Goal: Task Accomplishment & Management: Use online tool/utility

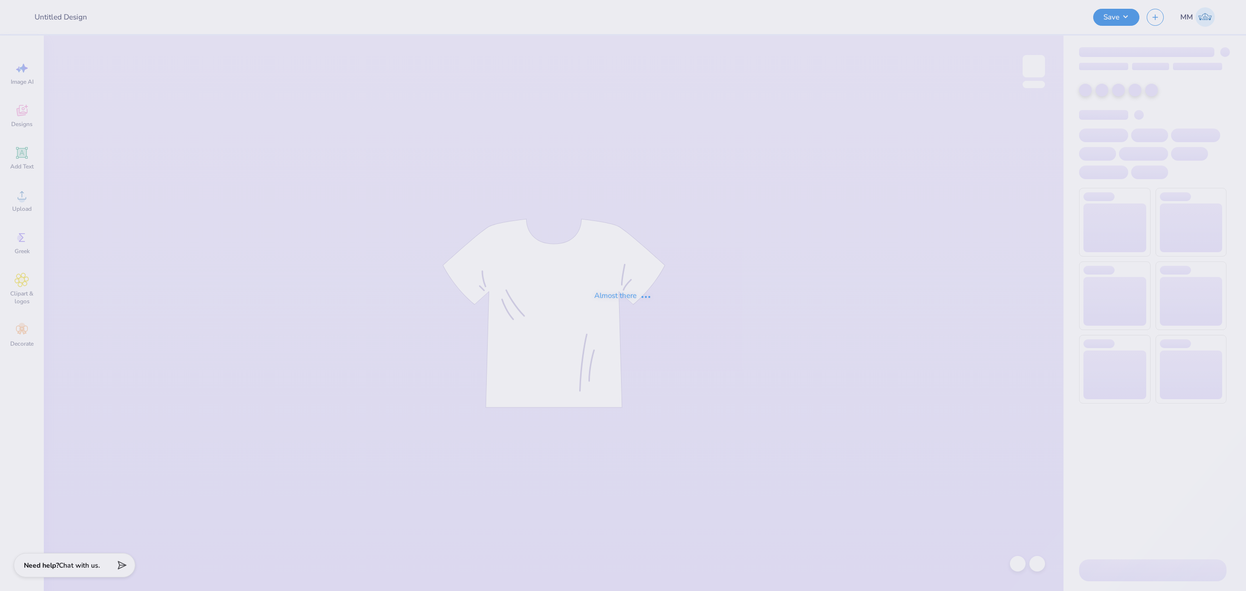
type input "Kappa Alpha Pi Hoodies"
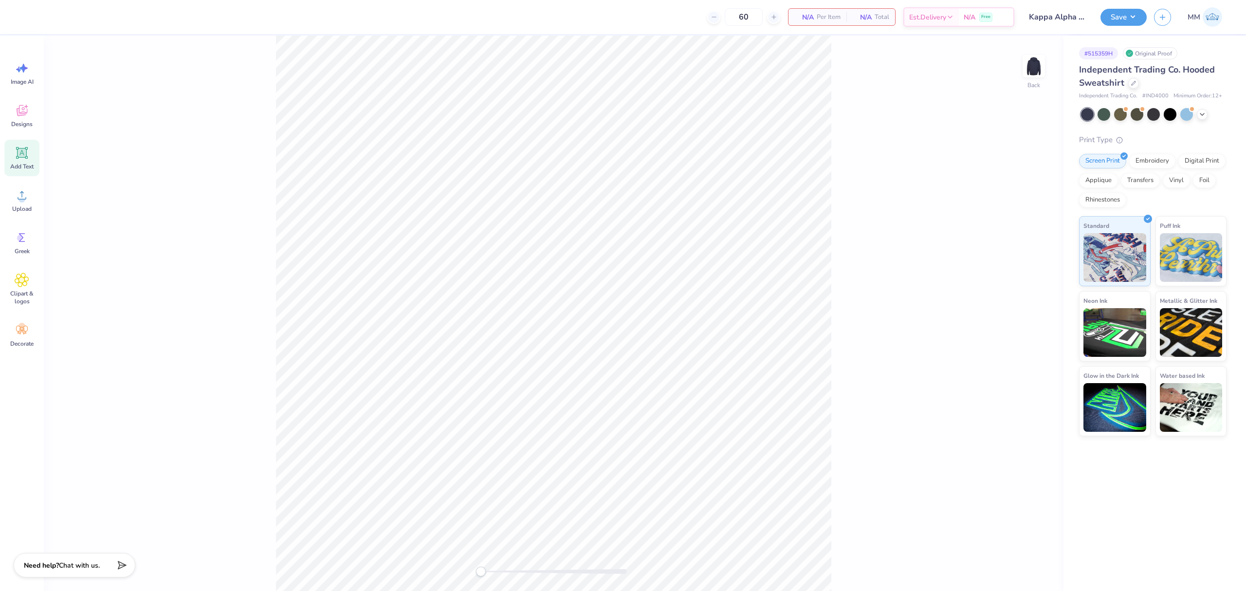
click at [21, 160] on icon at bounding box center [22, 153] width 15 height 15
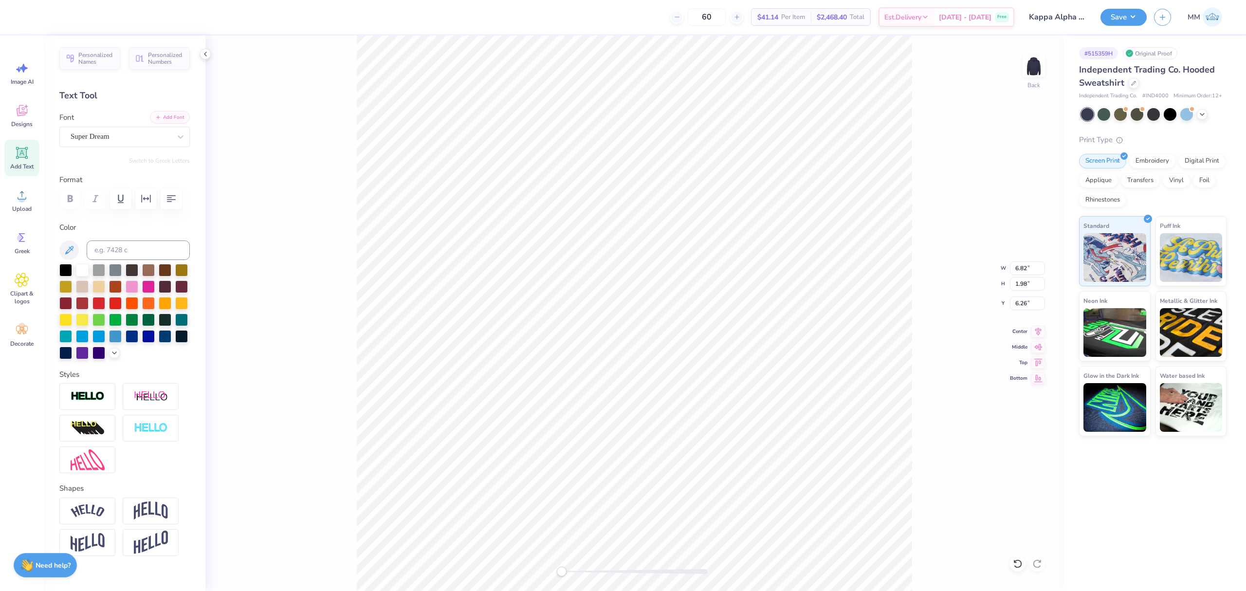
click at [158, 113] on button "Add Font" at bounding box center [170, 117] width 40 height 13
paste textarea "kappa alpha pi"
type textarea "kappa alpha pi"
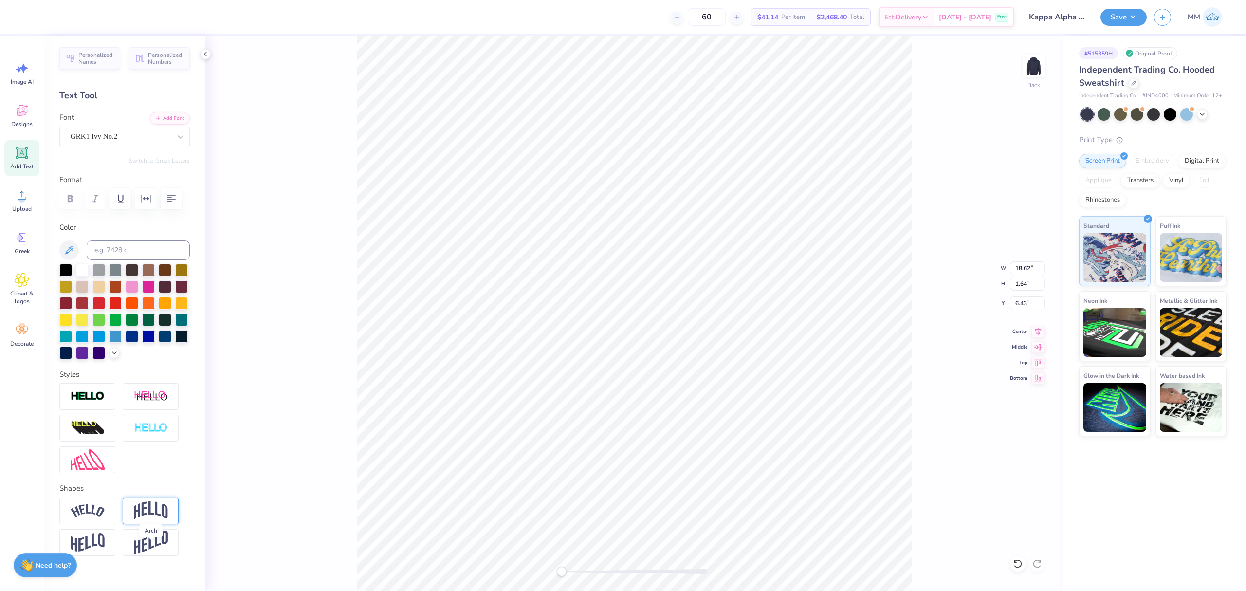
click at [139, 520] on img at bounding box center [151, 511] width 34 height 19
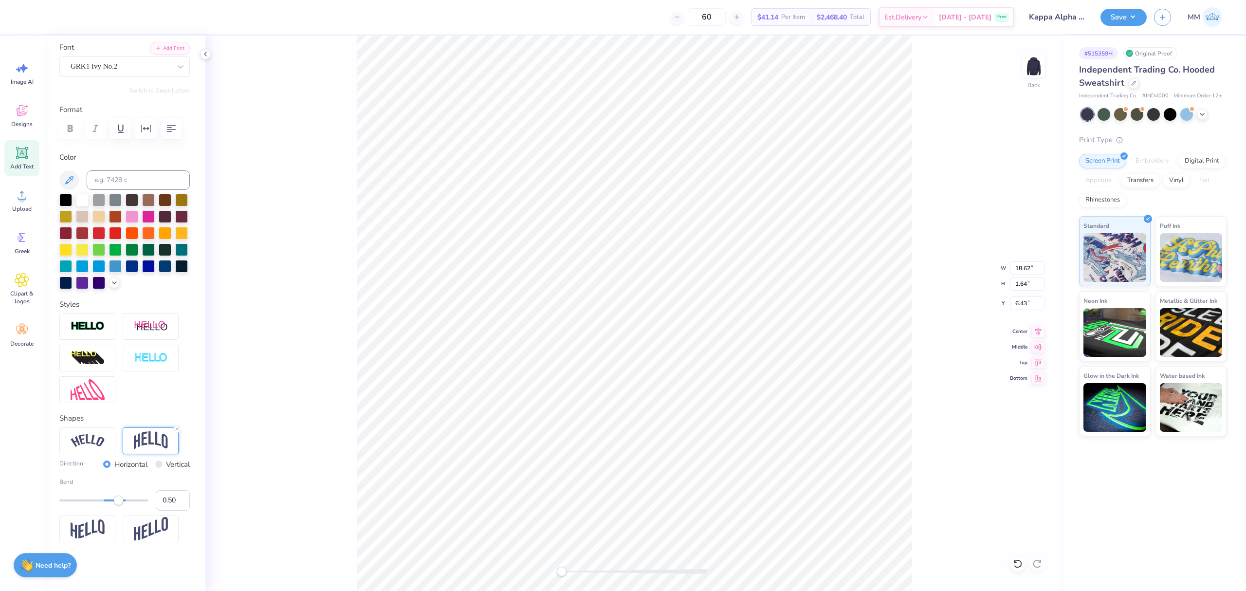
scroll to position [113, 0]
type input "0.36"
drag, startPoint x: 118, startPoint y: 502, endPoint x: 113, endPoint y: 503, distance: 5.2
click at [113, 503] on div "Accessibility label" at bounding box center [114, 501] width 10 height 10
type input "0.21"
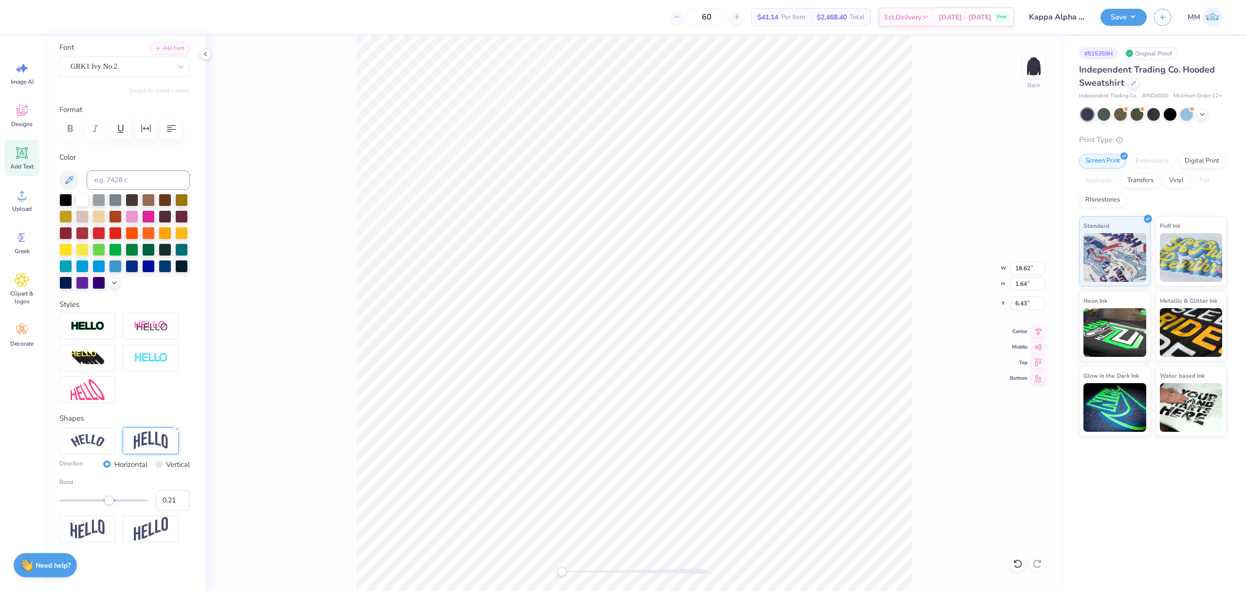
drag, startPoint x: 113, startPoint y: 503, endPoint x: 107, endPoint y: 503, distance: 5.8
click at [107, 503] on div "Accessibility label" at bounding box center [109, 501] width 10 height 10
click at [1027, 263] on input "18.62" at bounding box center [1027, 268] width 35 height 14
type input "7"
click at [1042, 328] on icon at bounding box center [1039, 330] width 14 height 12
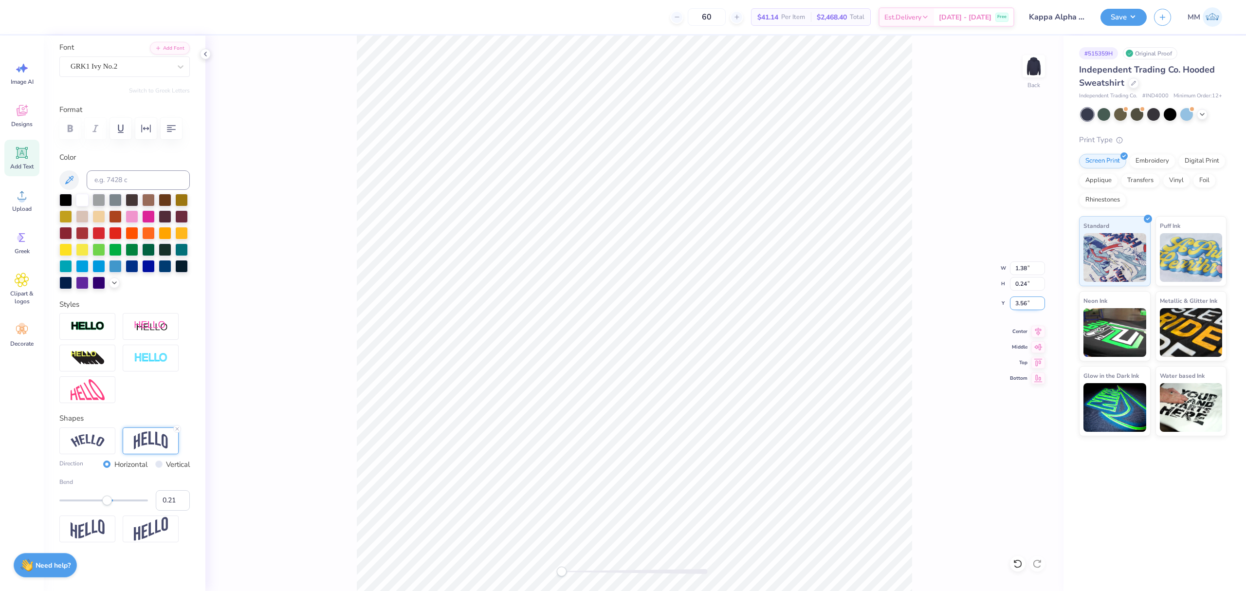
click at [1023, 304] on input "3.56" at bounding box center [1027, 304] width 35 height 14
type input "3"
click at [1027, 272] on input "1.38" at bounding box center [1027, 268] width 35 height 14
type input "7"
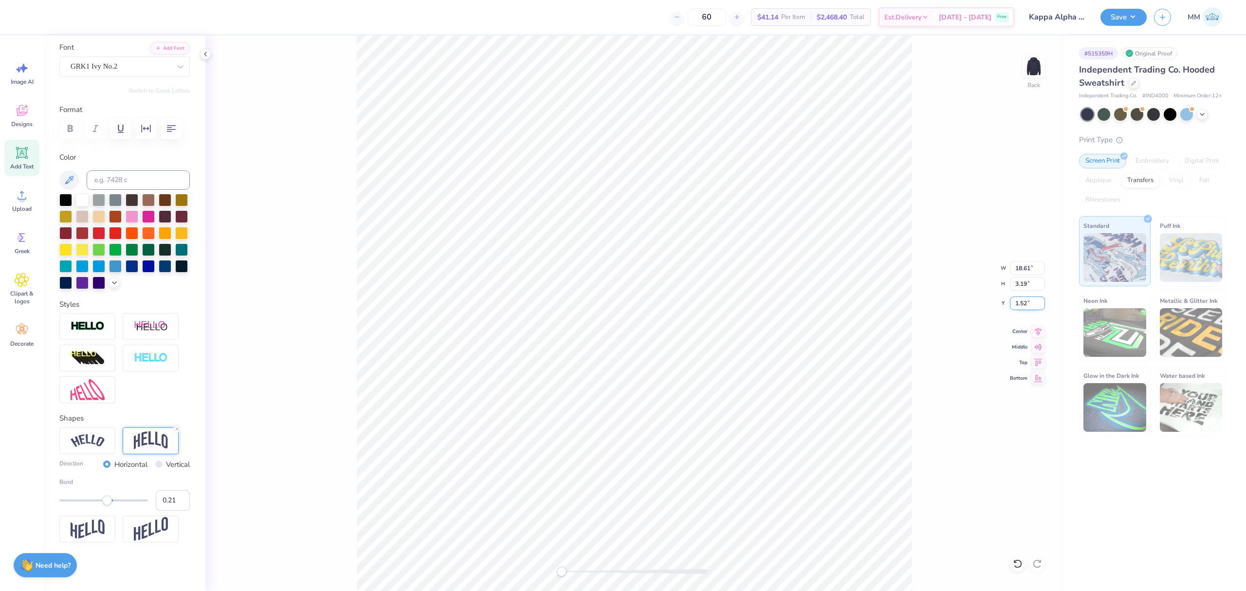
click at [1023, 305] on input "1.52" at bounding box center [1027, 304] width 35 height 14
type input "3"
click at [1021, 265] on input "18.61" at bounding box center [1027, 268] width 35 height 14
type input "7"
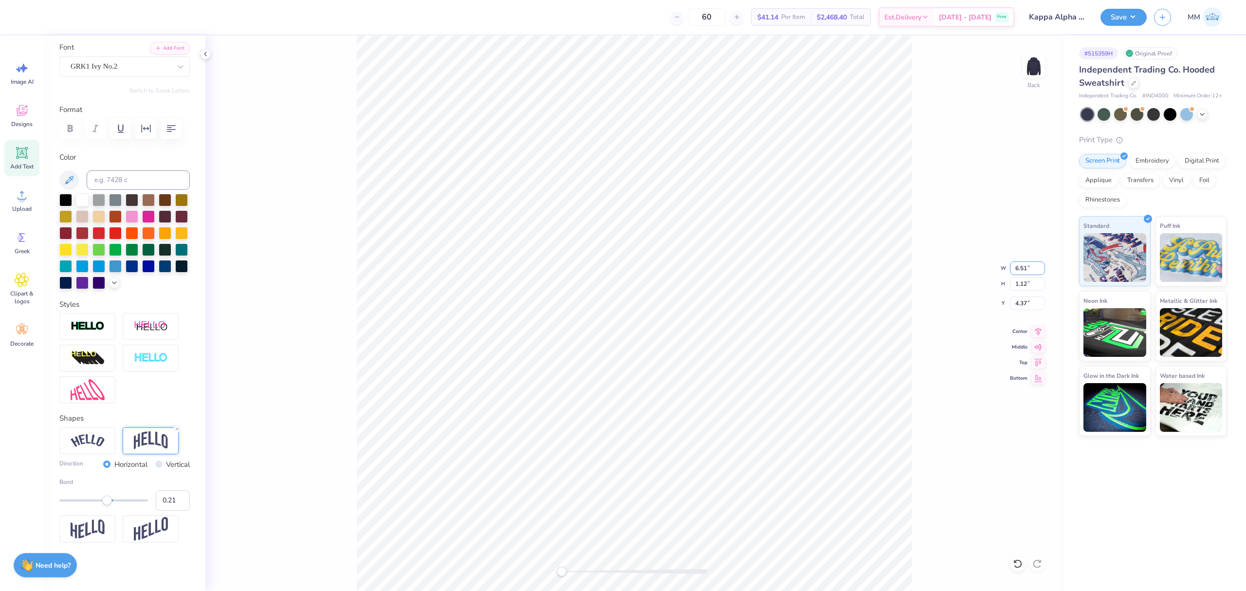
drag, startPoint x: 1026, startPoint y: 269, endPoint x: 964, endPoint y: 263, distance: 62.6
click at [964, 263] on div "Back W 6.51 6.51 " H 1.12 1.12 " Y 4.37 4.37 " Center Middle Top Bottom" at bounding box center [634, 314] width 858 height 556
click at [1023, 270] on input "6.51" at bounding box center [1027, 268] width 35 height 14
type input "10"
click at [1017, 561] on icon at bounding box center [1018, 564] width 10 height 10
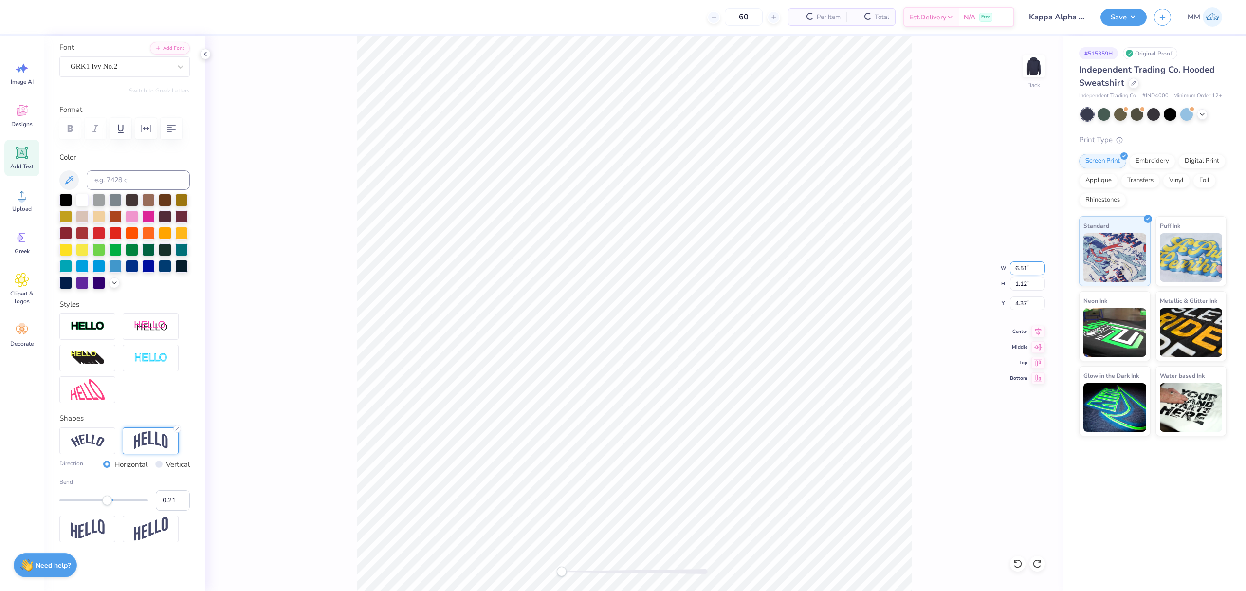
click at [1025, 264] on input "6.51" at bounding box center [1027, 268] width 35 height 14
type input "10"
click at [1019, 561] on icon at bounding box center [1018, 563] width 8 height 9
click at [1021, 261] on input "6.51" at bounding box center [1027, 268] width 35 height 14
type input "10"
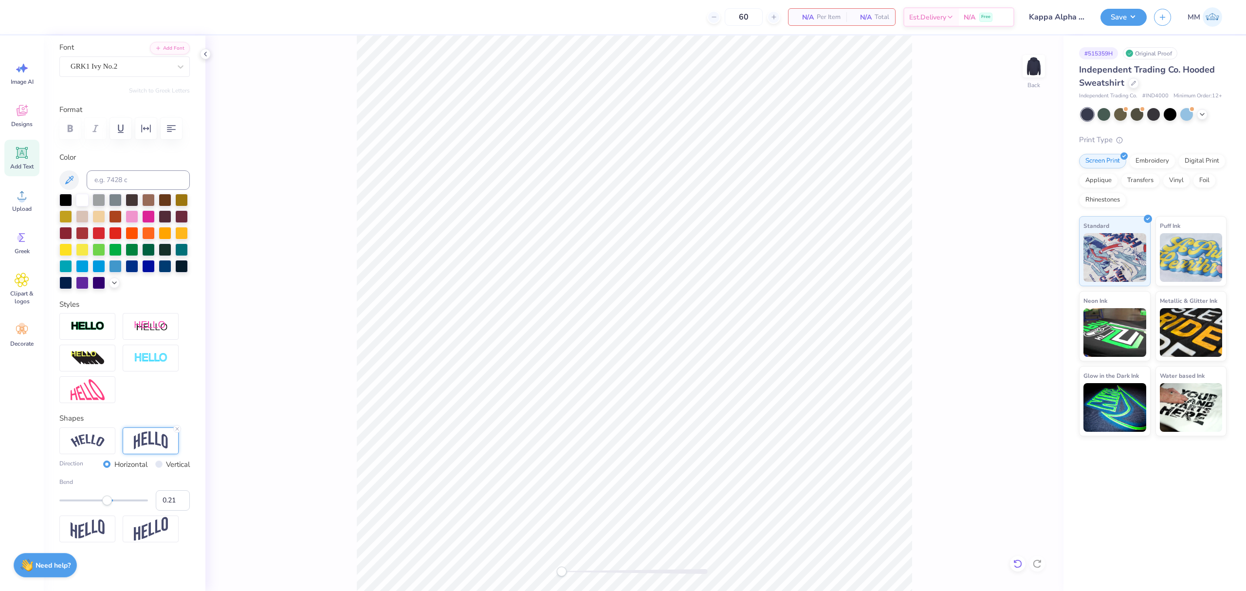
click at [1014, 565] on icon at bounding box center [1018, 564] width 10 height 10
click at [1042, 266] on input "9.85" at bounding box center [1027, 268] width 35 height 14
click at [1042, 266] on input "9.86" at bounding box center [1027, 268] width 35 height 14
click at [1042, 266] on input "9.87" at bounding box center [1027, 268] width 35 height 14
click at [1042, 266] on input "9.88" at bounding box center [1027, 268] width 35 height 14
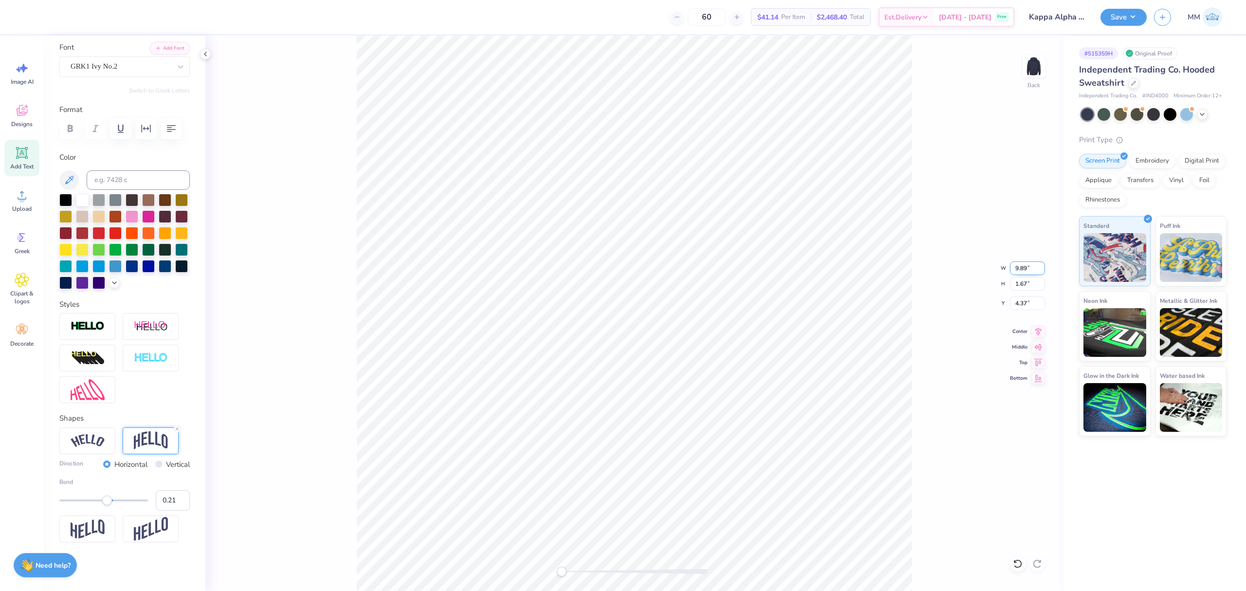
click at [1042, 266] on input "9.89" at bounding box center [1027, 268] width 35 height 14
click at [1042, 266] on input "9.9" at bounding box center [1027, 268] width 35 height 14
click at [1042, 266] on input "9.91" at bounding box center [1027, 268] width 35 height 14
click at [1042, 266] on input "9.92" at bounding box center [1027, 268] width 35 height 14
click at [1042, 266] on input "9.93" at bounding box center [1027, 268] width 35 height 14
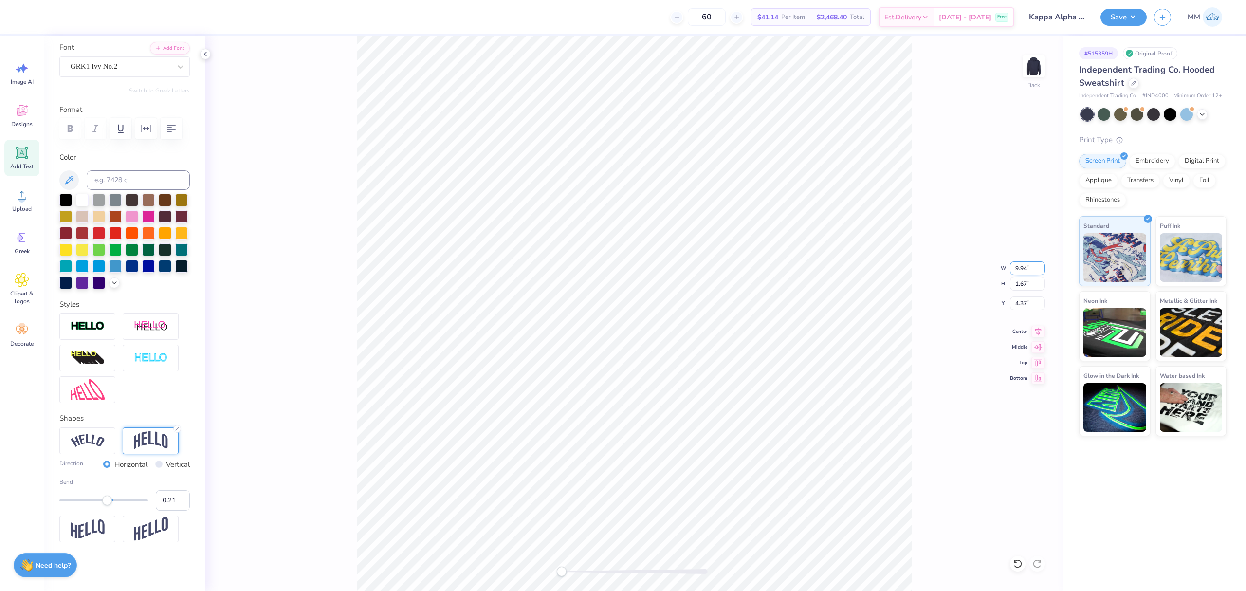
click at [1042, 266] on input "9.94" at bounding box center [1027, 268] width 35 height 14
click at [1042, 266] on input "9.95" at bounding box center [1027, 268] width 35 height 14
click at [1042, 266] on input "9.96" at bounding box center [1027, 268] width 35 height 14
click at [1042, 266] on input "9.97" at bounding box center [1027, 268] width 35 height 14
click at [1042, 266] on input "9.98" at bounding box center [1027, 268] width 35 height 14
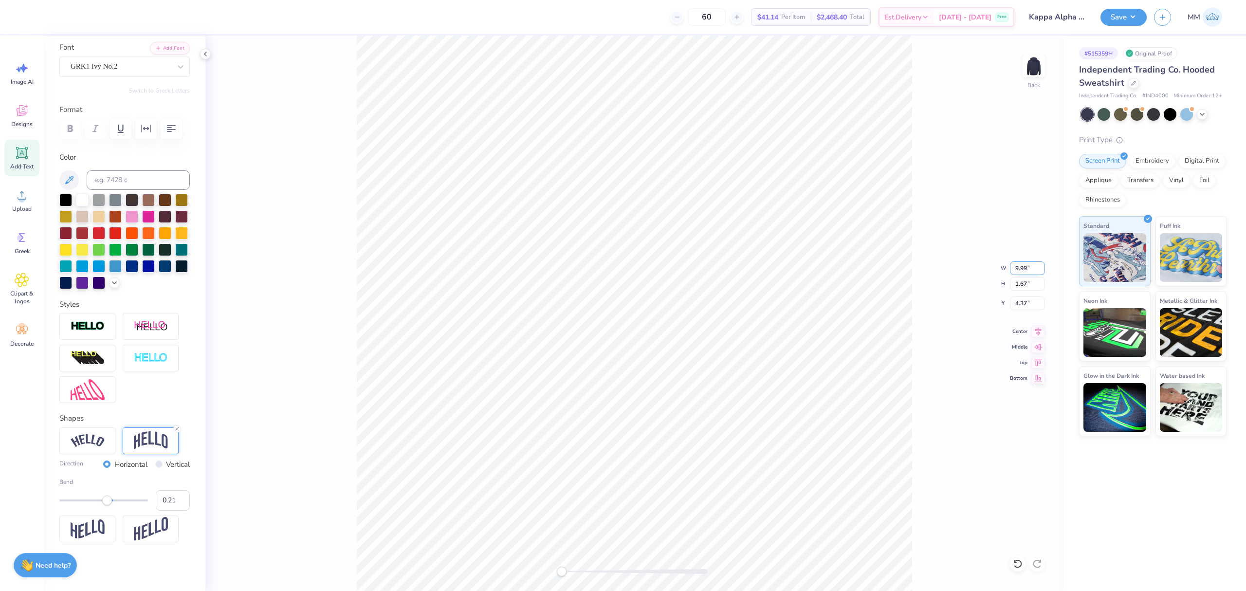
click at [1042, 266] on input "9.99" at bounding box center [1027, 268] width 35 height 14
type input "10"
click at [1042, 266] on input "10" at bounding box center [1027, 268] width 35 height 14
click at [1025, 304] on input "4.32" at bounding box center [1027, 304] width 35 height 14
click at [1039, 330] on icon at bounding box center [1039, 330] width 14 height 12
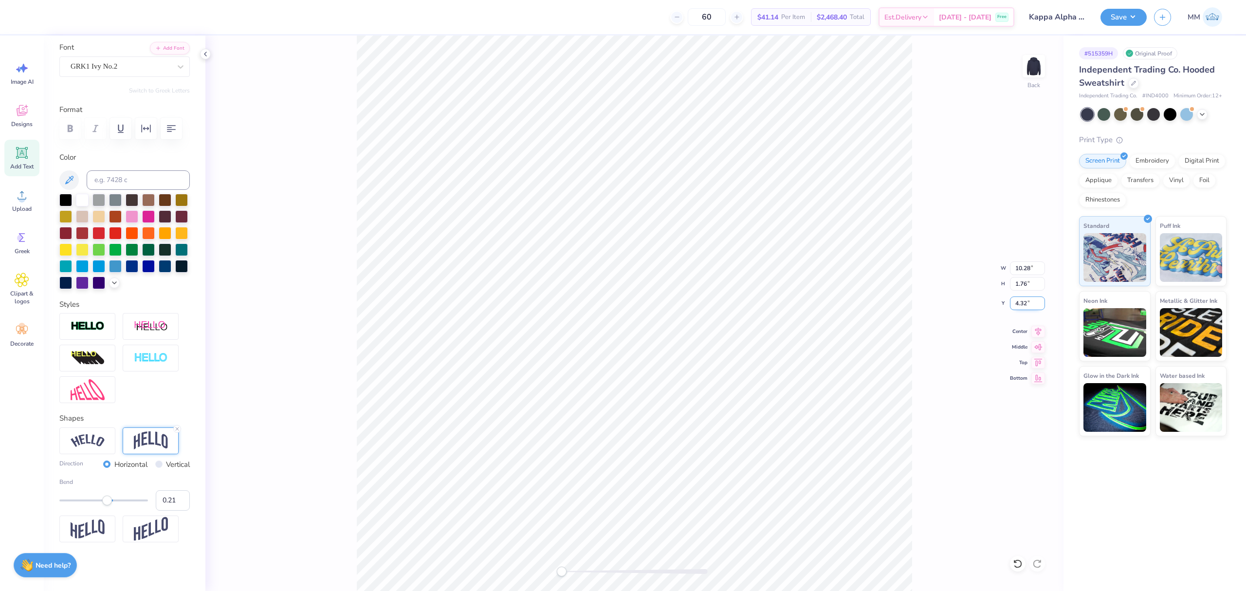
click at [1027, 302] on input "4.32" at bounding box center [1027, 304] width 35 height 14
type input "3"
drag, startPoint x: 1031, startPoint y: 266, endPoint x: 1003, endPoint y: 265, distance: 27.8
click at [1003, 265] on div "Back W 10.28 10.28 " H 1.76 1.76 " Y 3.00 3.00 " Center Middle Top Bottom" at bounding box center [634, 314] width 858 height 556
click at [1041, 307] on input "3.01" at bounding box center [1027, 304] width 35 height 14
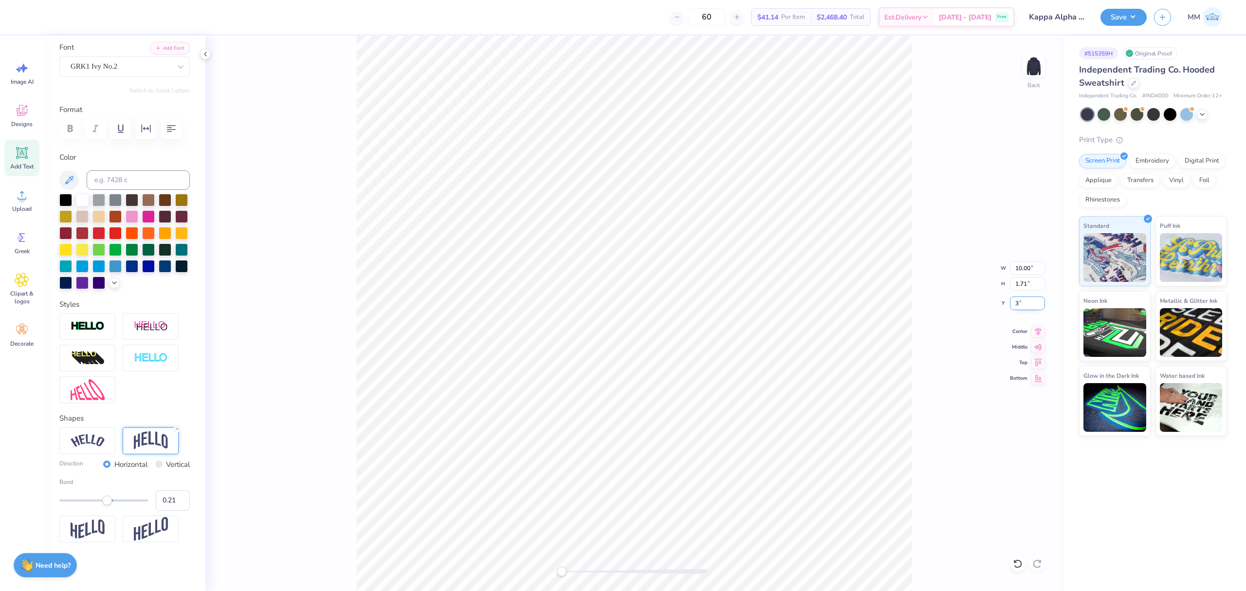
type input "3"
click at [1041, 307] on input "3" at bounding box center [1027, 304] width 35 height 14
click at [1037, 331] on icon at bounding box center [1039, 330] width 14 height 12
click at [1031, 70] on img at bounding box center [1034, 66] width 39 height 39
click at [16, 189] on icon at bounding box center [22, 195] width 15 height 15
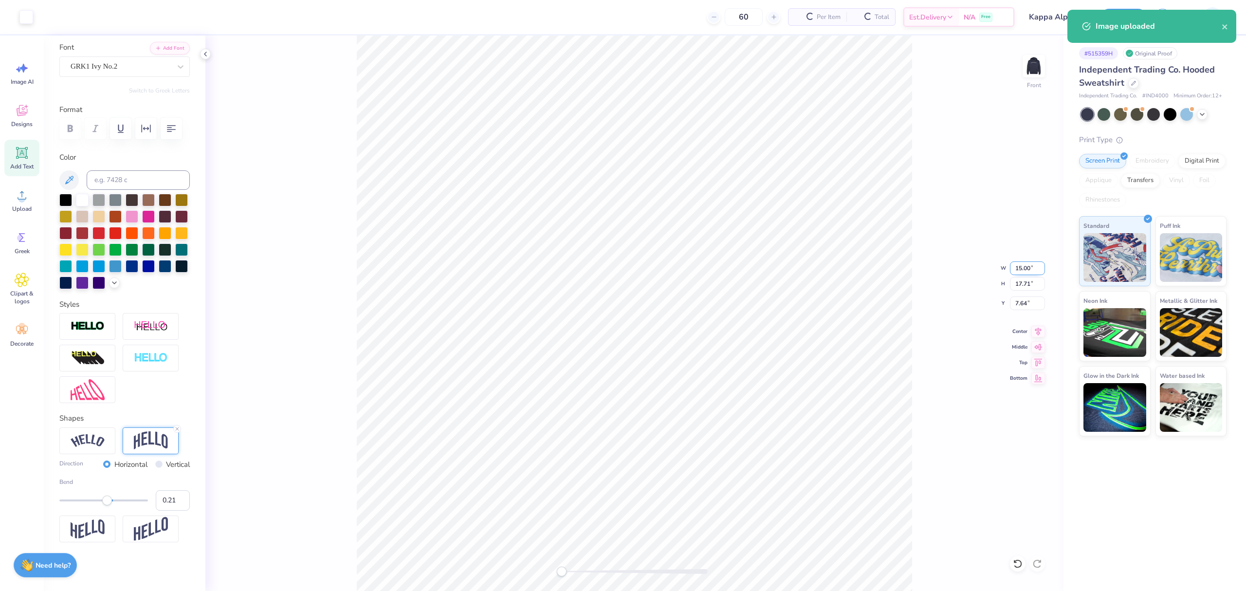
click at [1020, 266] on input "15.00" at bounding box center [1027, 268] width 35 height 14
type input "12"
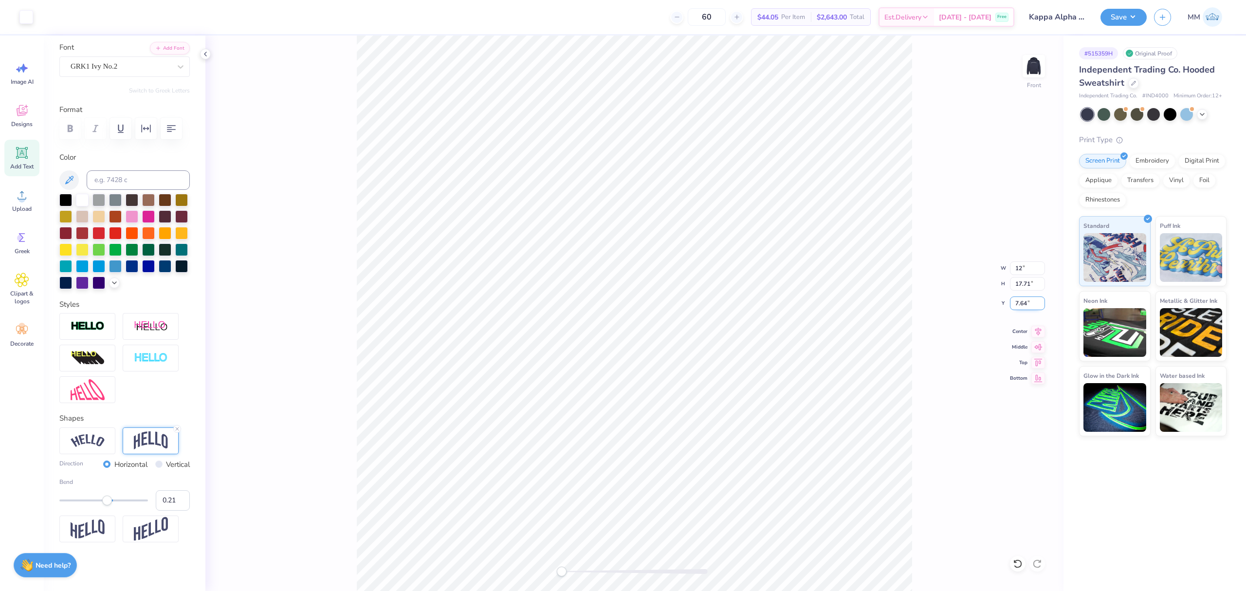
click at [1021, 308] on input "7.64" at bounding box center [1027, 304] width 35 height 14
type input "3"
type input "6"
click at [1027, 281] on input "11.34" at bounding box center [1027, 284] width 35 height 14
type input "15"
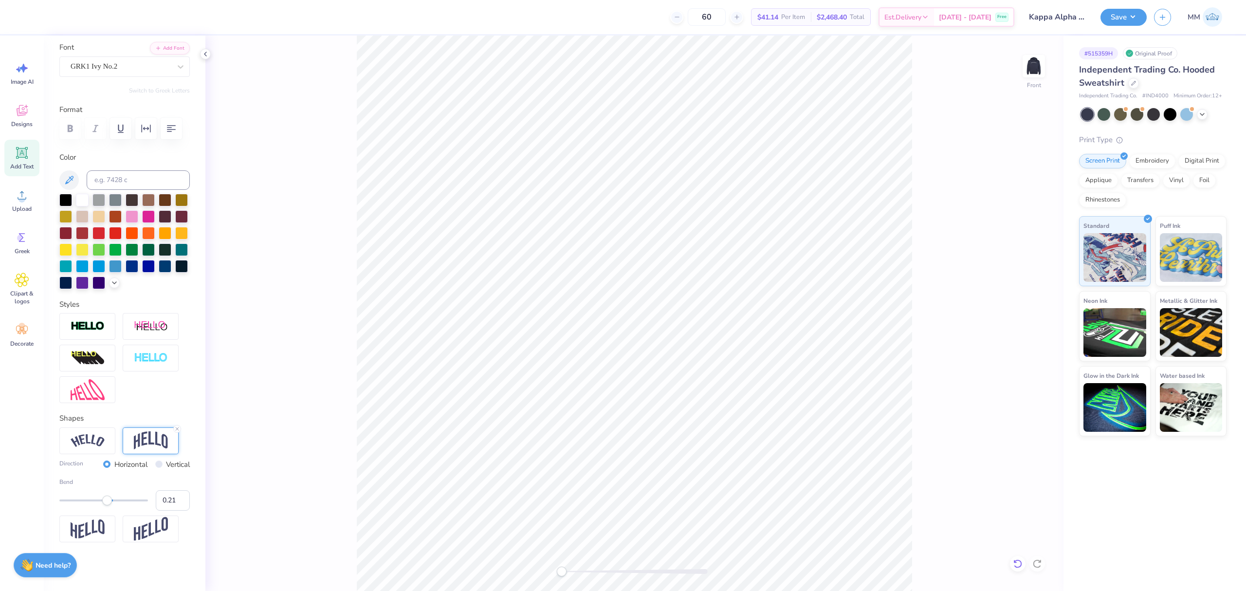
click at [1019, 567] on icon at bounding box center [1018, 563] width 8 height 9
click at [1035, 330] on icon at bounding box center [1039, 330] width 14 height 12
click at [1139, 15] on button "Save" at bounding box center [1124, 15] width 46 height 17
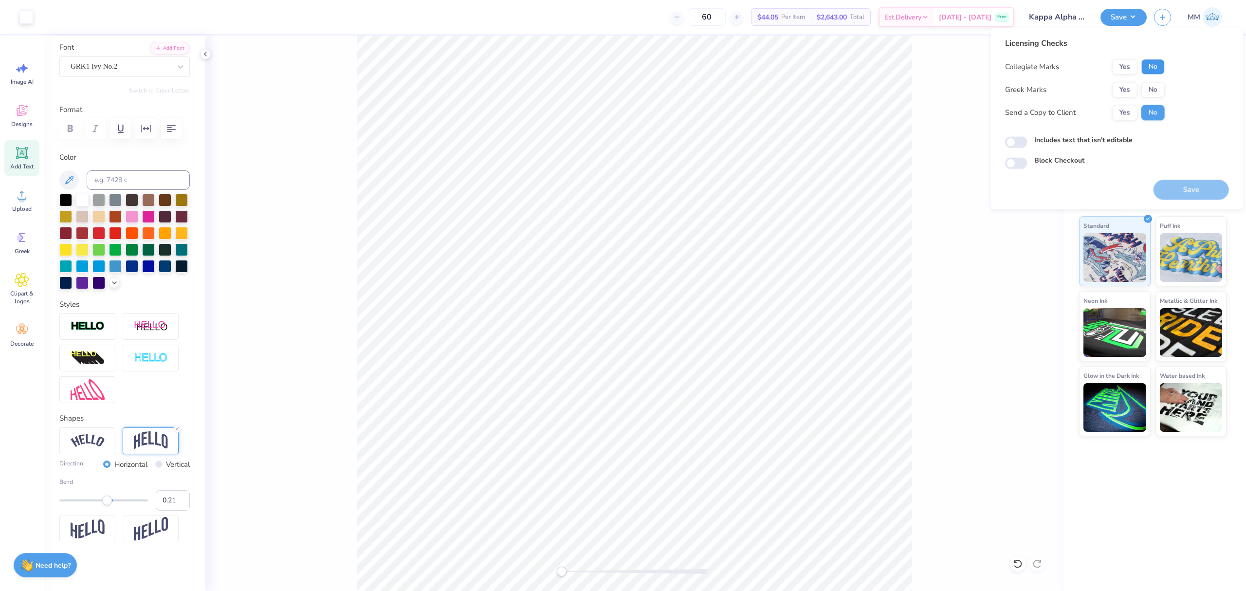
click at [1154, 70] on button "No" at bounding box center [1153, 67] width 23 height 16
click at [1157, 86] on button "No" at bounding box center [1153, 90] width 23 height 16
click at [1077, 137] on label "Includes text that isn't editable" at bounding box center [1084, 140] width 98 height 10
click at [1028, 137] on input "Includes text that isn't editable" at bounding box center [1016, 143] width 22 height 12
click at [1013, 143] on input "Includes text that isn't editable" at bounding box center [1016, 143] width 22 height 12
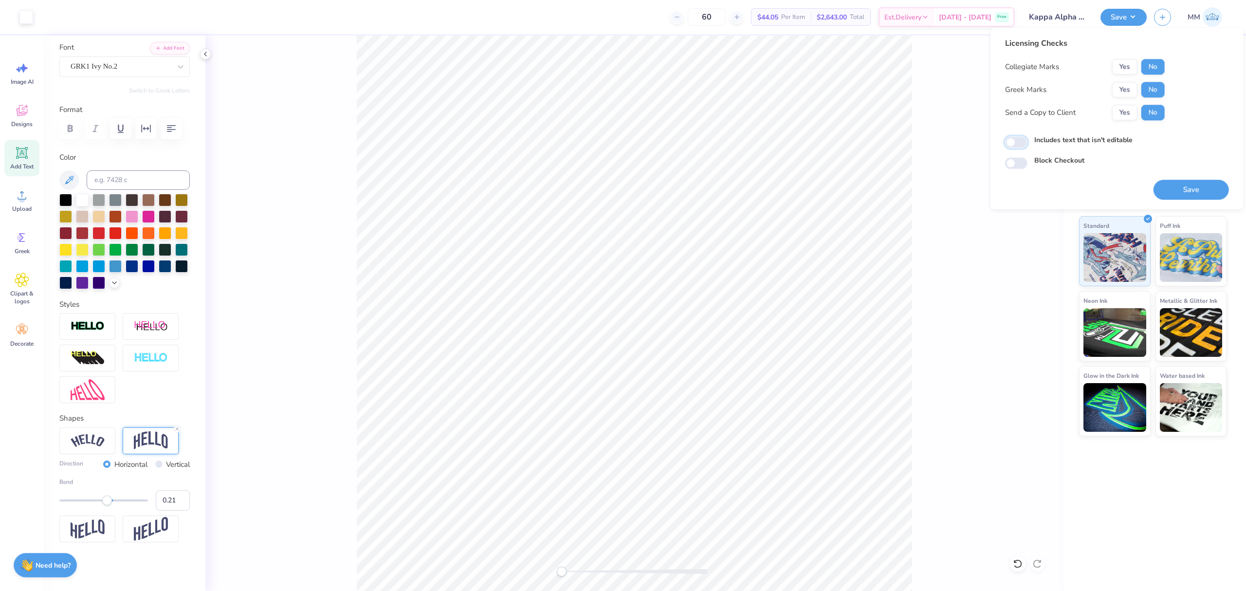
click at [1021, 139] on input "Includes text that isn't editable" at bounding box center [1016, 143] width 22 height 12
checkbox input "true"
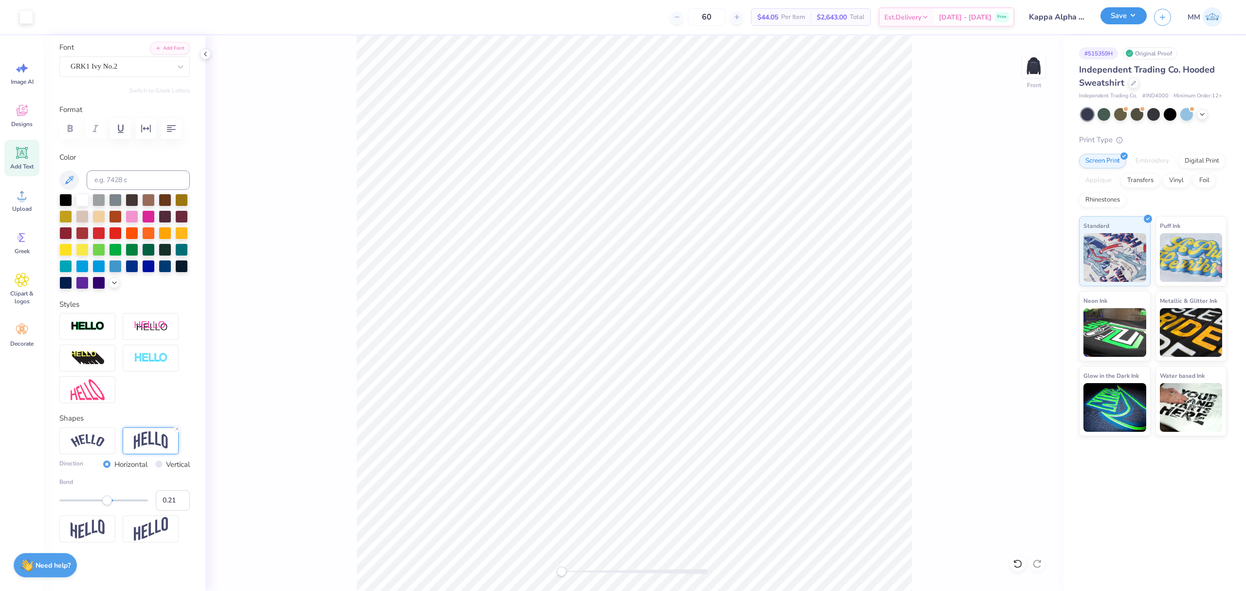
click at [1124, 14] on button "Save" at bounding box center [1124, 15] width 46 height 17
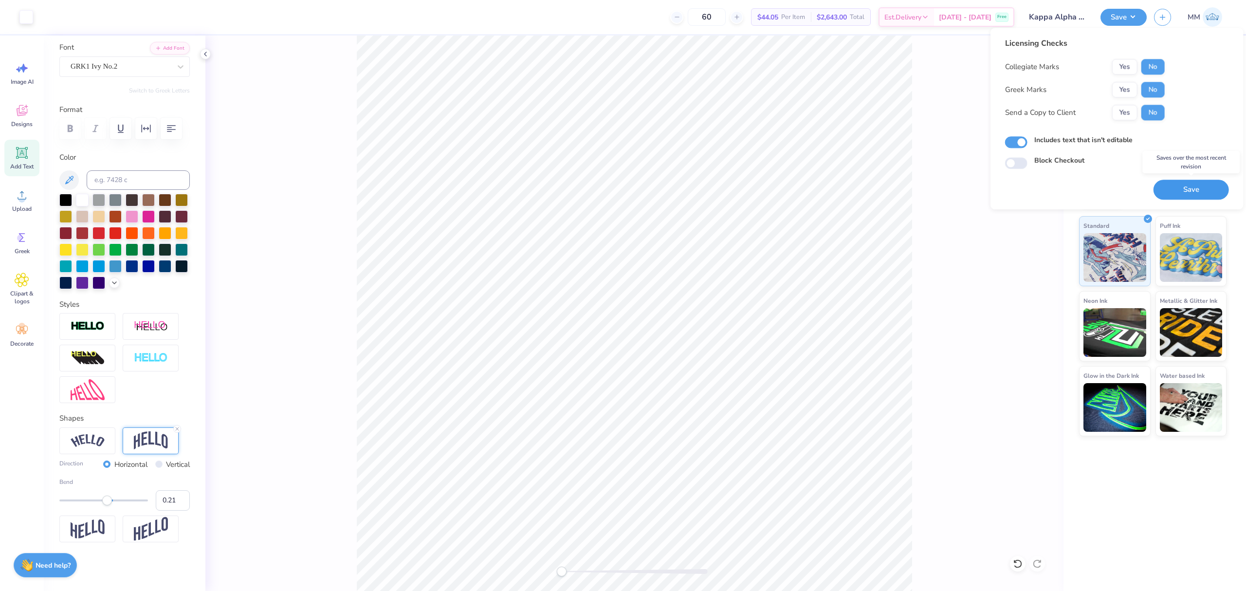
click at [1165, 191] on button "Save" at bounding box center [1191, 190] width 75 height 20
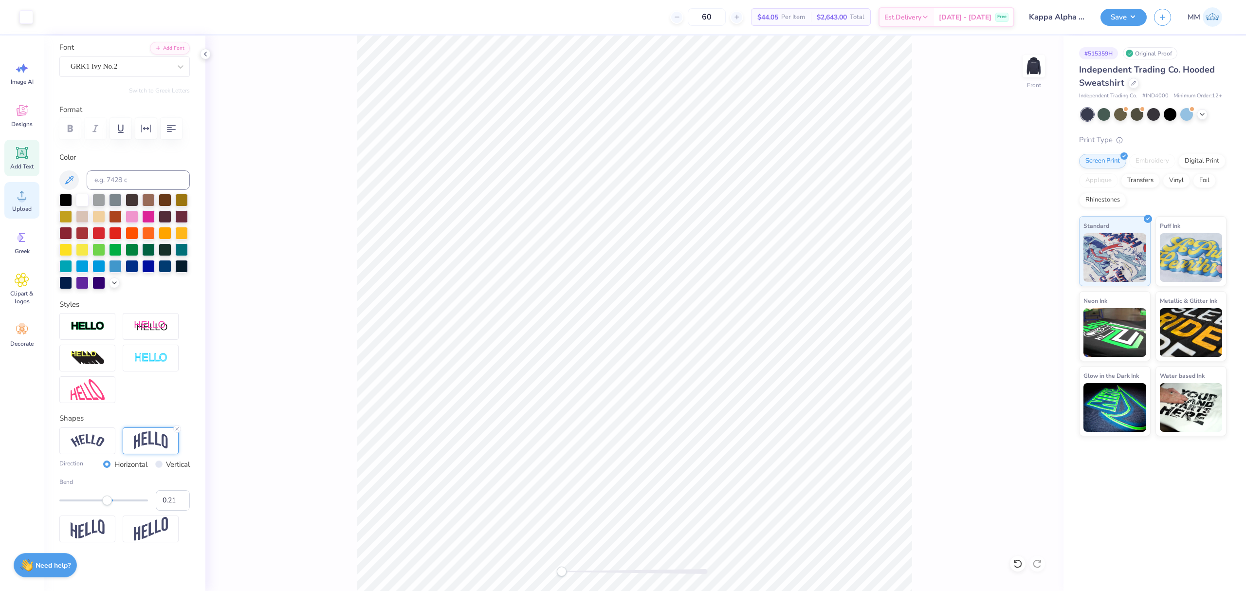
click at [23, 198] on circle at bounding box center [22, 199] width 7 height 7
click at [20, 200] on circle at bounding box center [22, 199] width 7 height 7
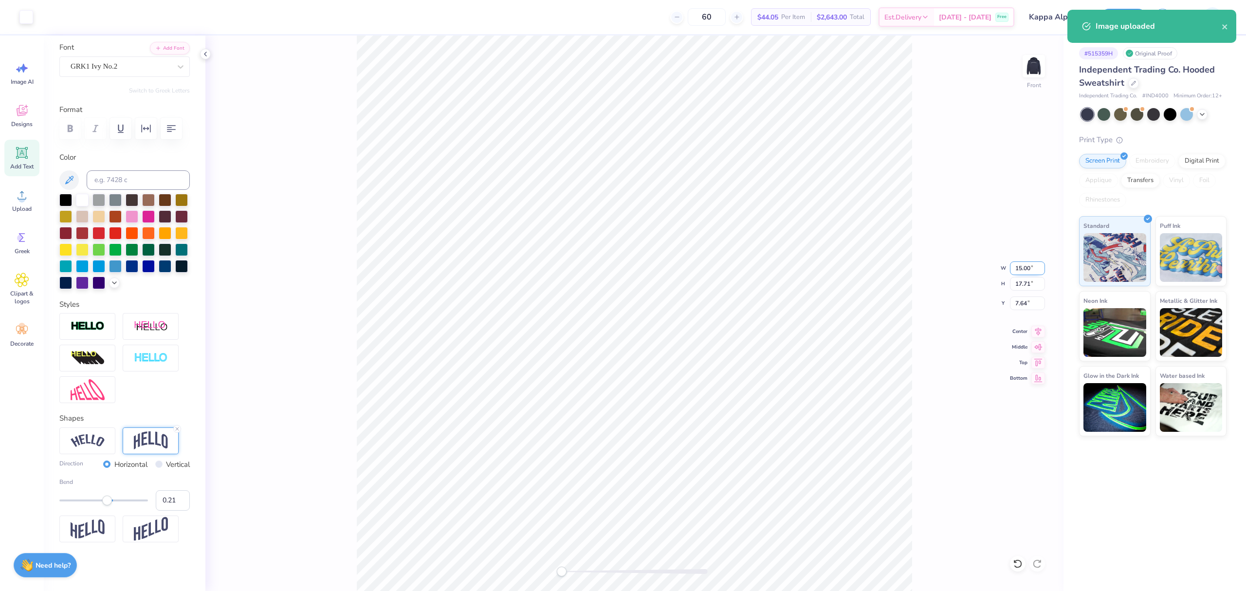
click at [1024, 265] on input "15.00" at bounding box center [1027, 268] width 35 height 14
type input "12"
click at [1023, 300] on input "7.64" at bounding box center [1027, 304] width 35 height 14
type input "3"
type input "6"
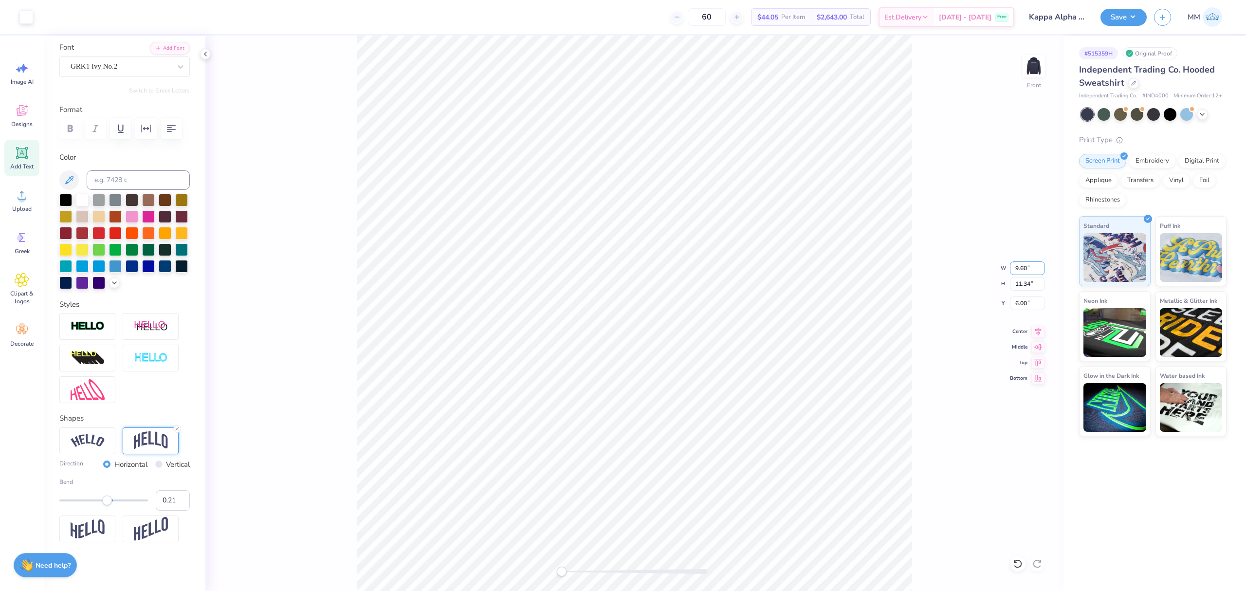
drag, startPoint x: 1029, startPoint y: 268, endPoint x: 998, endPoint y: 270, distance: 31.2
click at [999, 269] on div "Front W 9.60 9.60 " H 11.34 11.34 " Y 6.00 6.00 " Center Middle Top Bottom" at bounding box center [634, 314] width 858 height 556
click at [1027, 261] on input "9.60" at bounding box center [1027, 268] width 35 height 14
type input "12"
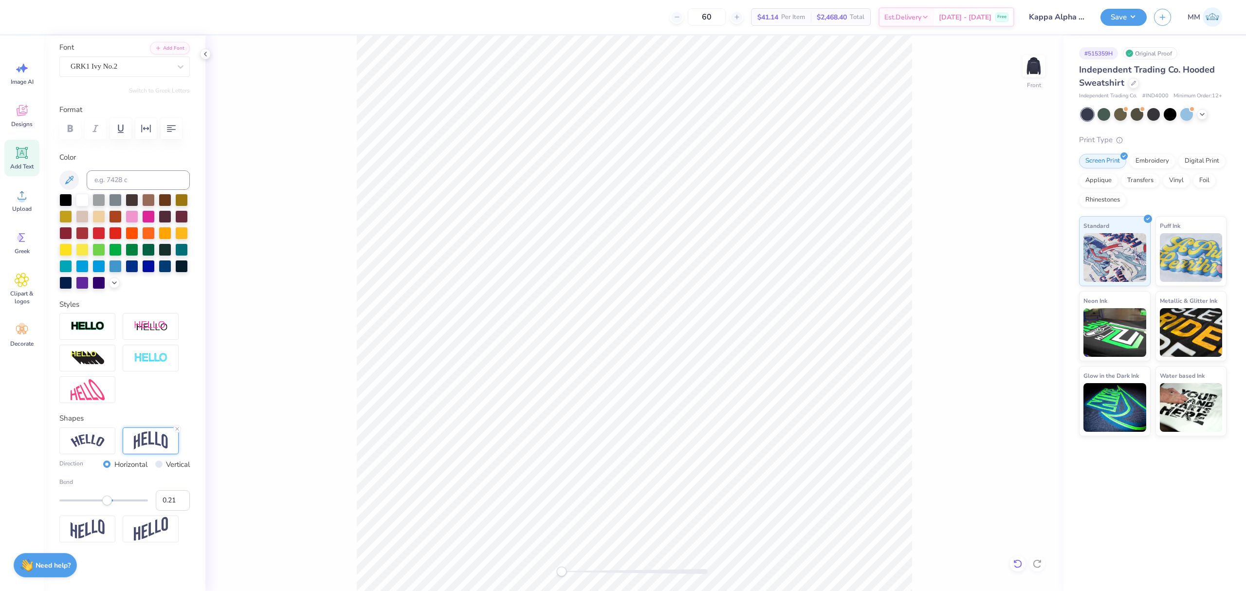
click at [1011, 562] on div at bounding box center [1018, 564] width 16 height 16
click at [1040, 328] on icon at bounding box center [1039, 330] width 14 height 12
click at [1041, 306] on input "6.03" at bounding box center [1027, 304] width 35 height 14
click at [1041, 306] on input "6.02" at bounding box center [1027, 304] width 35 height 14
click at [1041, 306] on input "6.01" at bounding box center [1027, 304] width 35 height 14
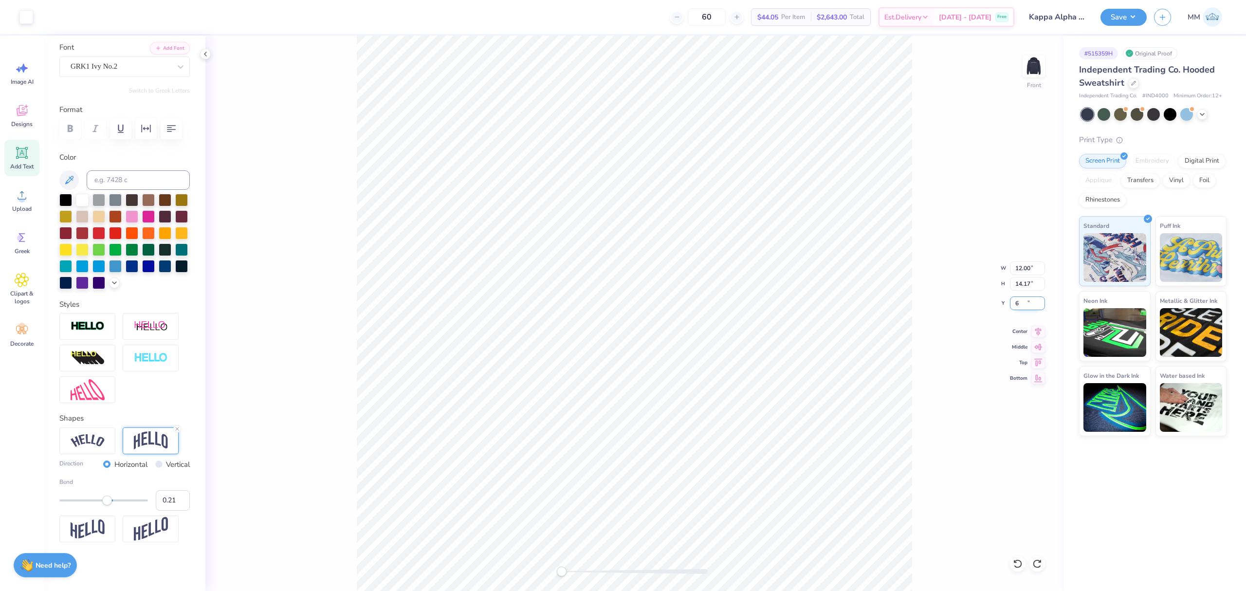
type input "6"
click at [1041, 306] on input "6" at bounding box center [1027, 304] width 35 height 14
click at [957, 388] on div "Front W 12.00 12.00 " H 14.17 14.17 " Y 6 6 " Center Middle Top Bottom" at bounding box center [634, 314] width 858 height 556
click at [1120, 20] on button "Save" at bounding box center [1124, 15] width 46 height 17
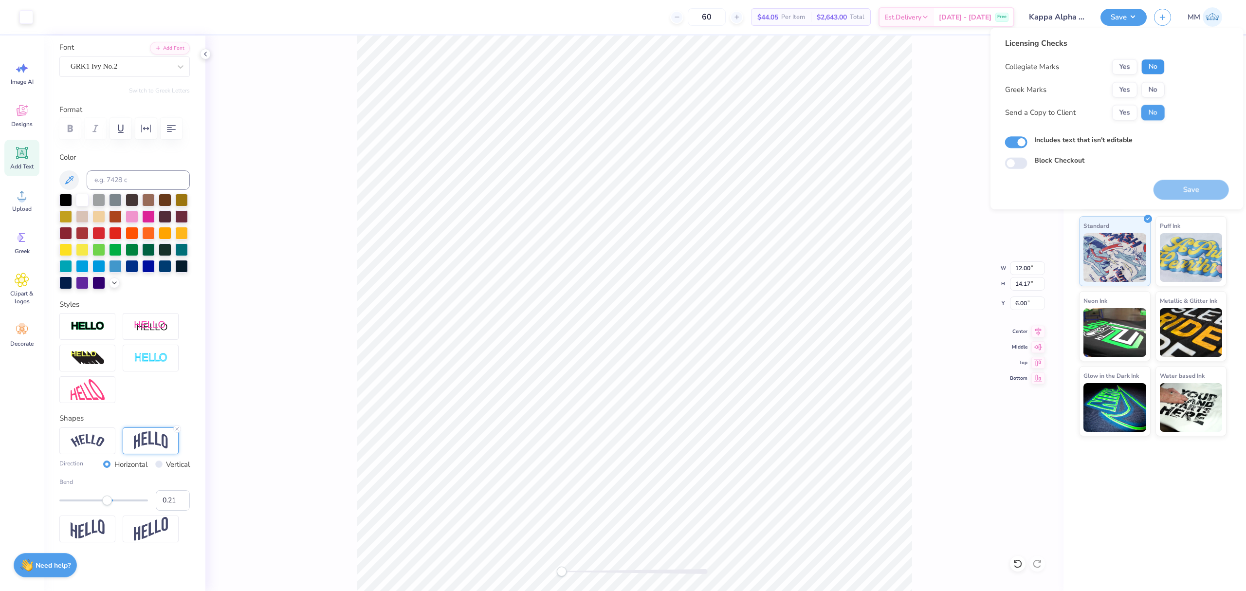
click at [1157, 69] on button "No" at bounding box center [1153, 67] width 23 height 16
click at [1152, 88] on button "No" at bounding box center [1153, 90] width 23 height 16
click at [1171, 201] on div "Licensing Checks Collegiate Marks Yes No Greek Marks Yes No Send a Copy to Clie…" at bounding box center [1117, 119] width 253 height 182
click at [1179, 191] on button "Save" at bounding box center [1191, 190] width 75 height 20
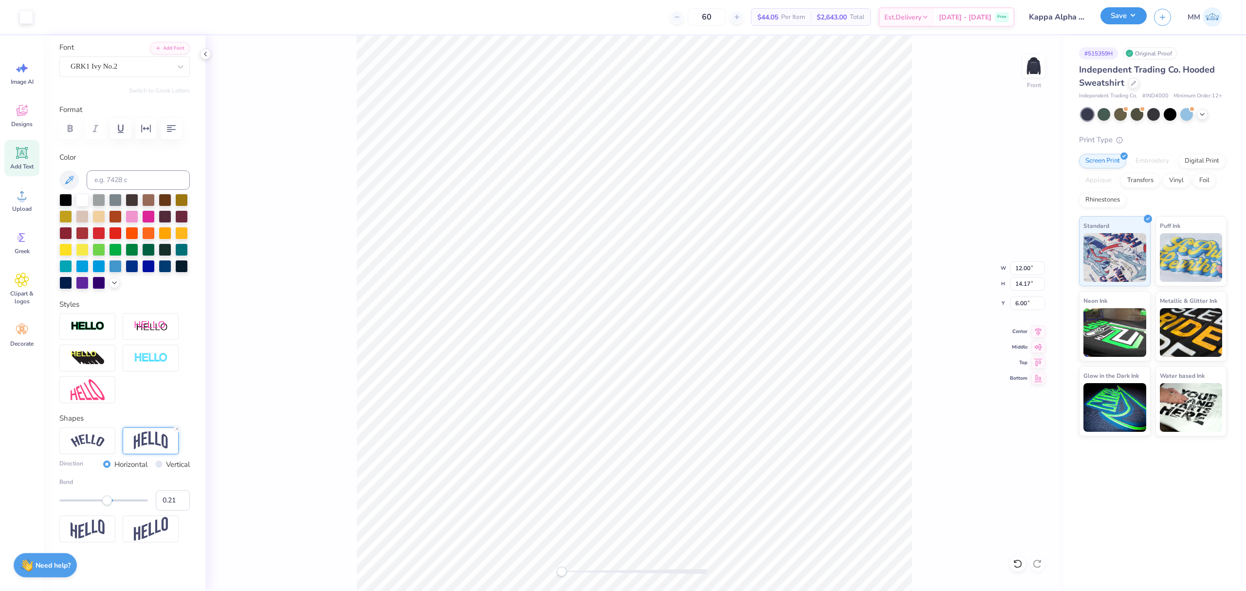
click at [1128, 15] on button "Save" at bounding box center [1124, 15] width 46 height 17
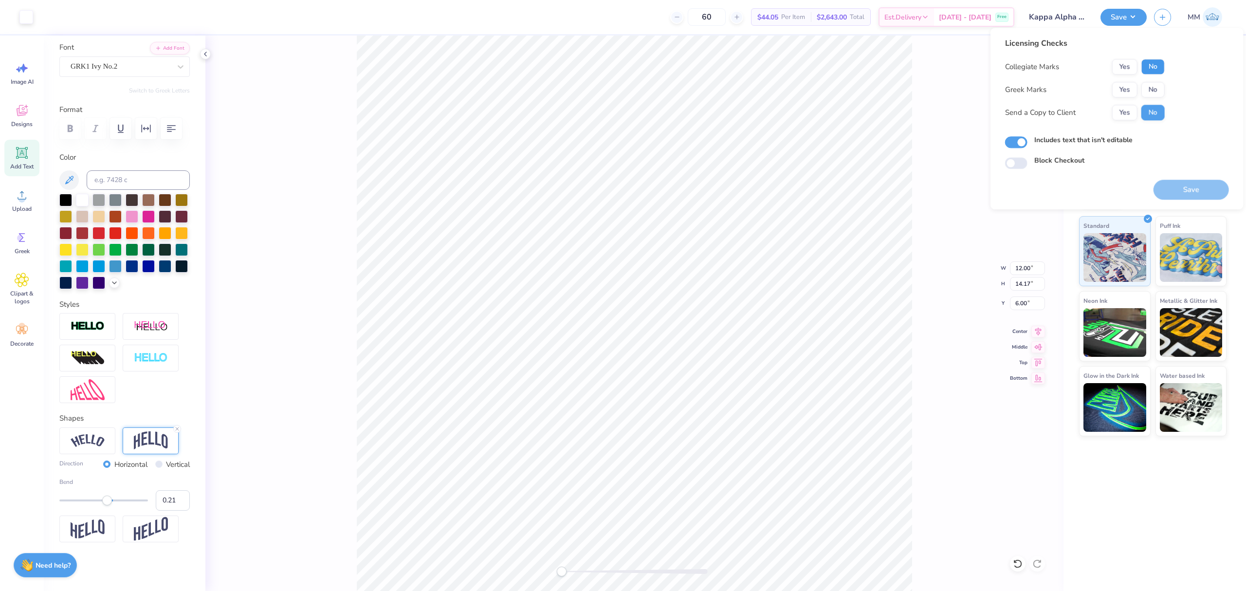
click at [1150, 63] on button "No" at bounding box center [1153, 67] width 23 height 16
click at [1125, 88] on button "Yes" at bounding box center [1125, 90] width 25 height 16
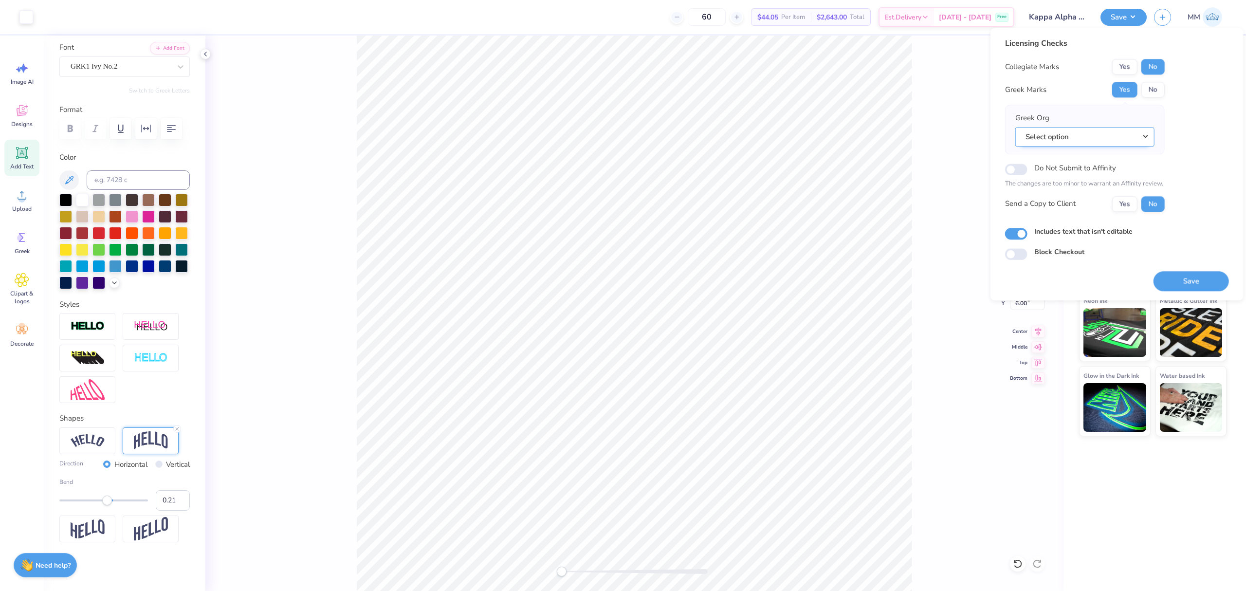
click at [1131, 134] on button "Select option" at bounding box center [1085, 137] width 139 height 20
click at [928, 113] on div "Front" at bounding box center [634, 314] width 858 height 556
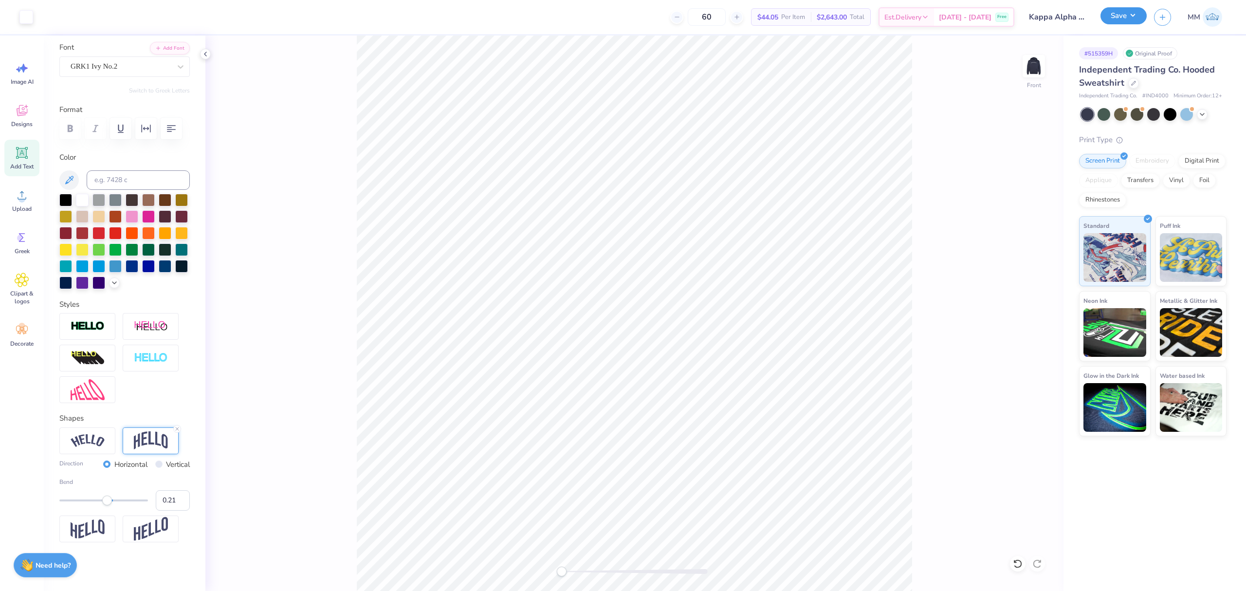
click at [1117, 19] on button "Save" at bounding box center [1124, 15] width 46 height 17
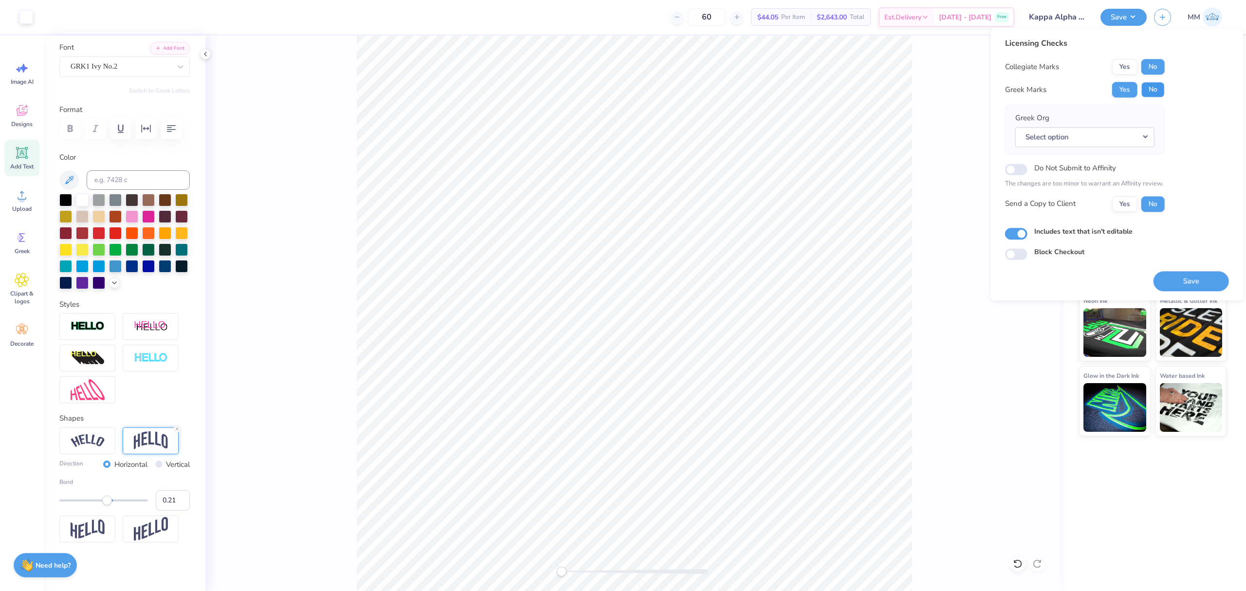
click at [1157, 89] on button "No" at bounding box center [1153, 90] width 23 height 16
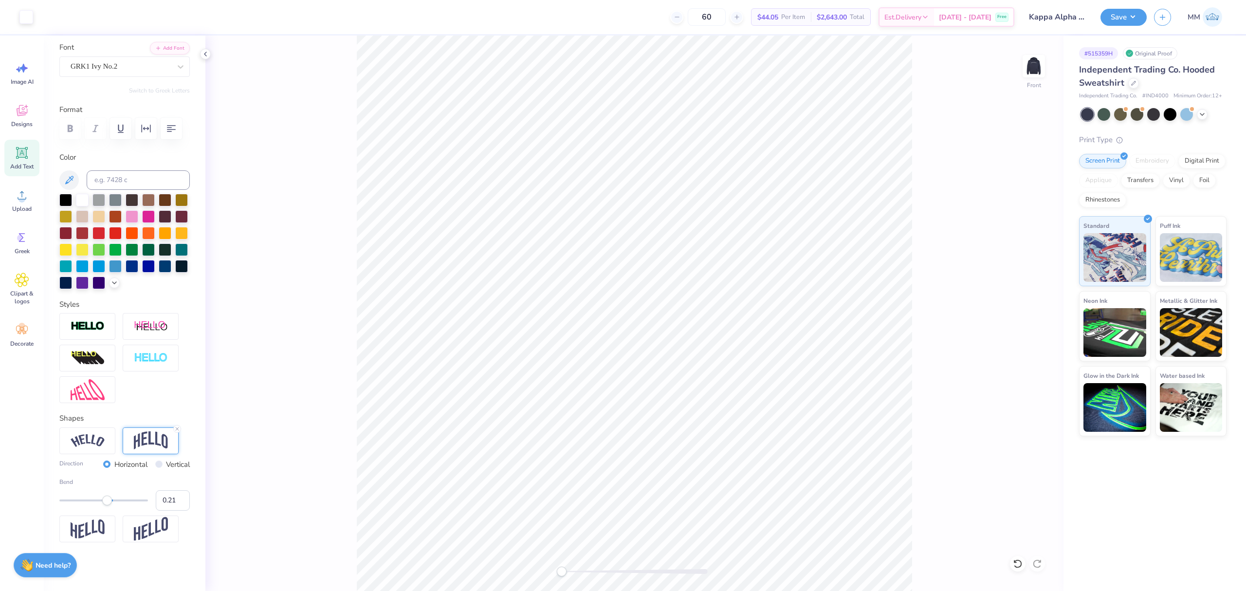
scroll to position [0, 0]
